Goal: Task Accomplishment & Management: Complete application form

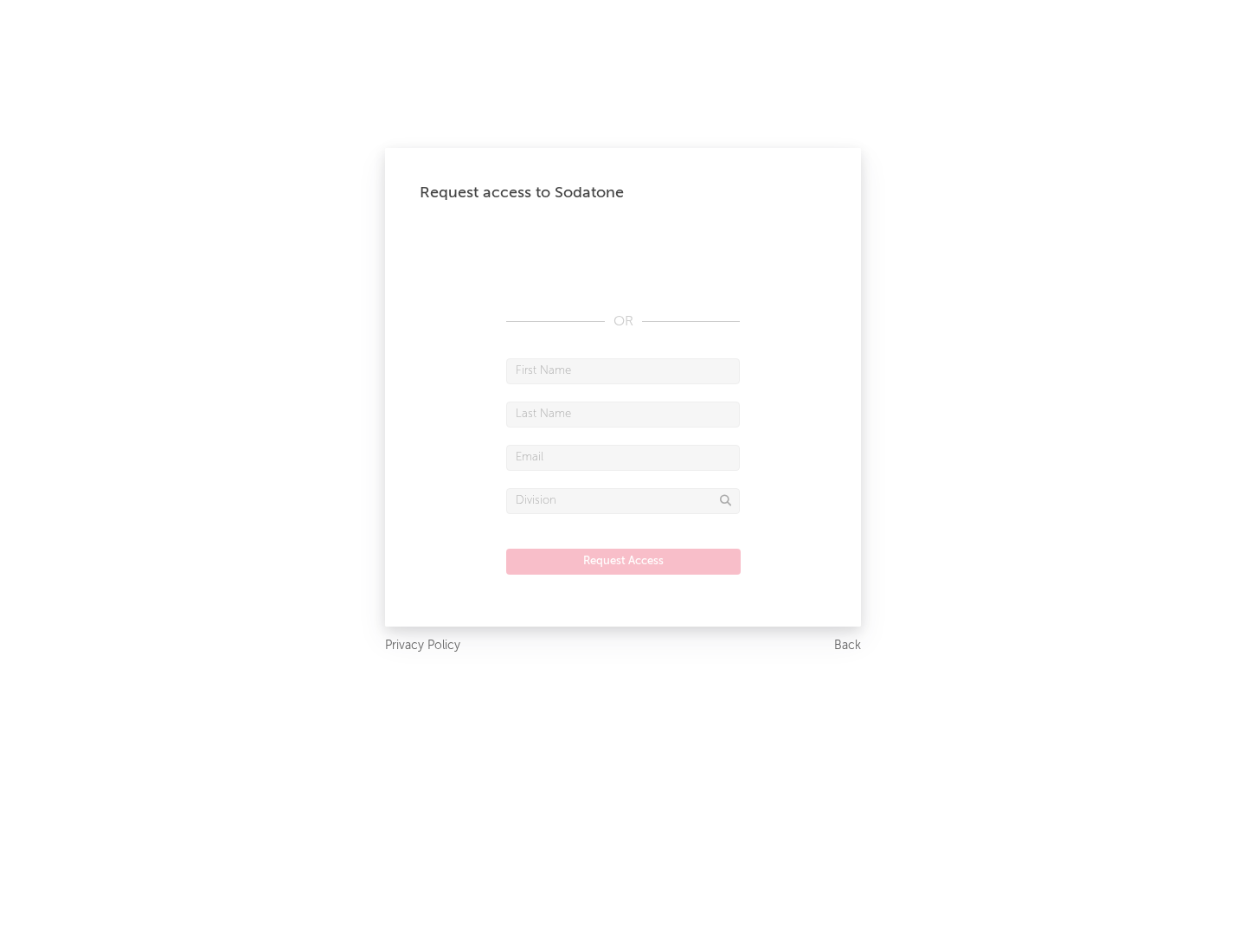
click at [623, 370] on input "text" at bounding box center [623, 371] width 234 height 26
type input "[PERSON_NAME]"
click at [623, 414] on input "text" at bounding box center [623, 415] width 234 height 26
type input "[PERSON_NAME]"
click at [623, 457] on input "text" at bounding box center [623, 457] width 234 height 26
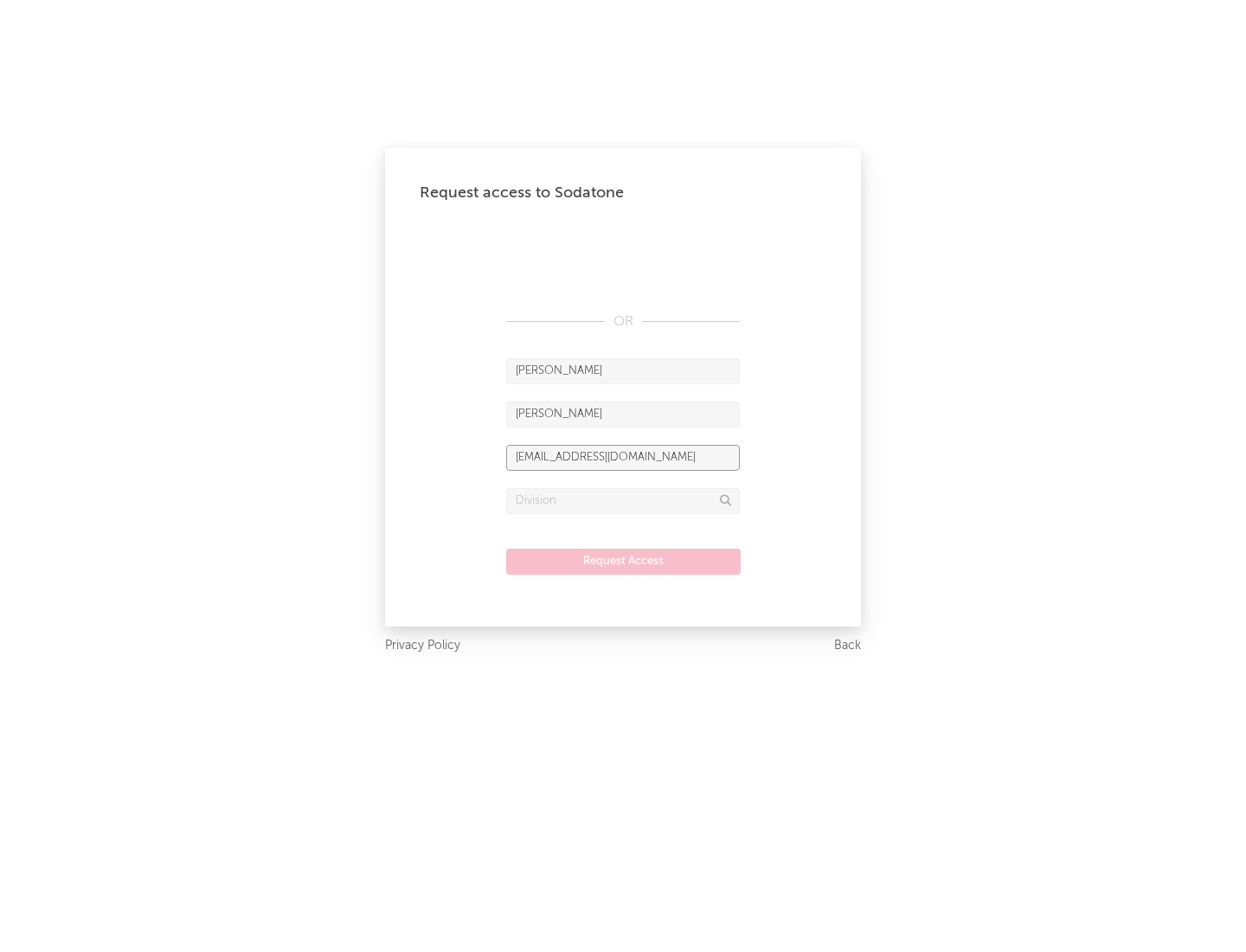
type input "[EMAIL_ADDRESS][DOMAIN_NAME]"
click at [623, 501] on input "text" at bounding box center [623, 501] width 234 height 26
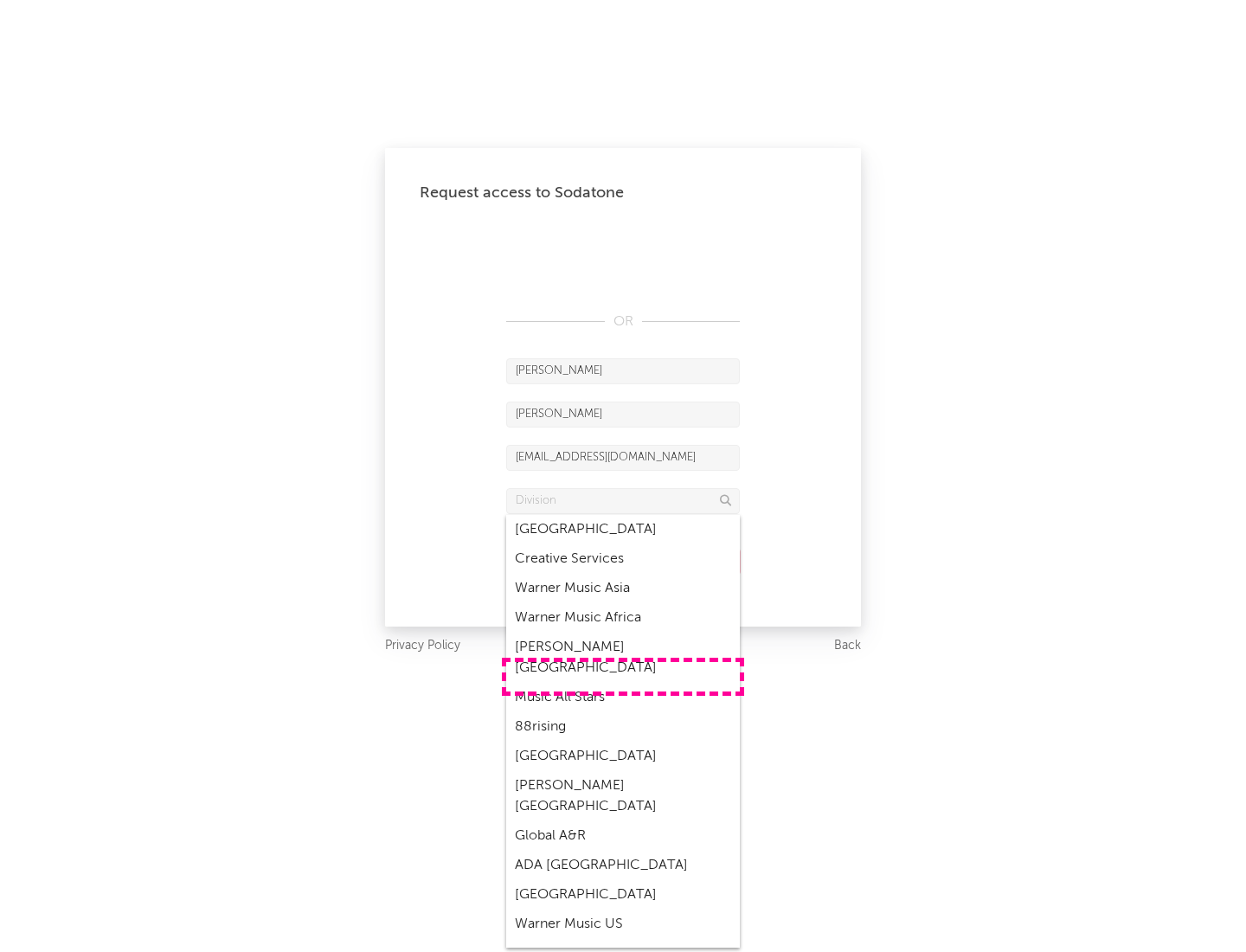
click at [623, 682] on div "Music All Stars" at bounding box center [623, 697] width 234 height 30
type input "Music All Stars"
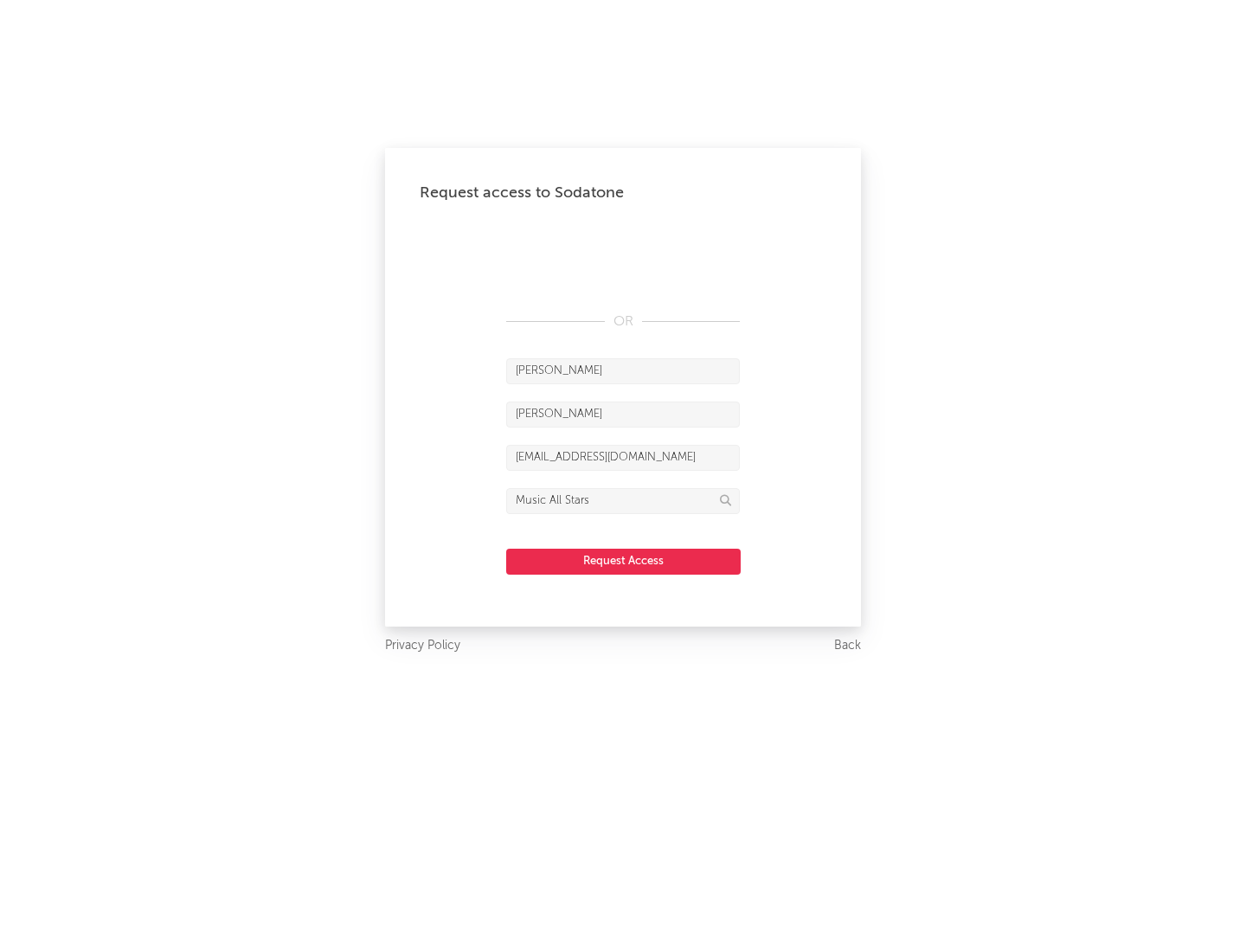
click at [623, 561] on button "Request Access" at bounding box center [623, 562] width 234 height 26
